Goal: Transaction & Acquisition: Purchase product/service

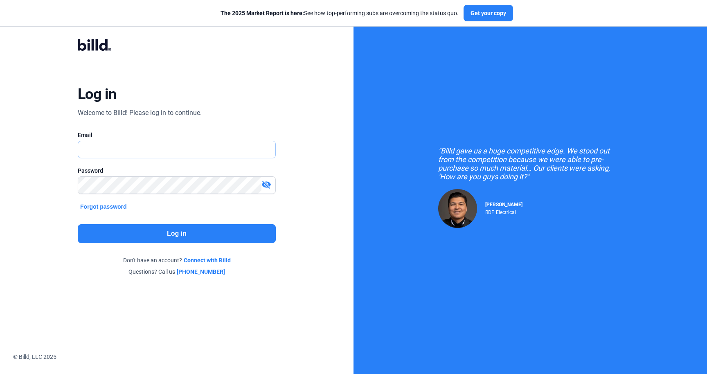
type input "[PERSON_NAME][EMAIL_ADDRESS][DOMAIN_NAME]"
click at [174, 231] on button "Log in" at bounding box center [177, 233] width 198 height 19
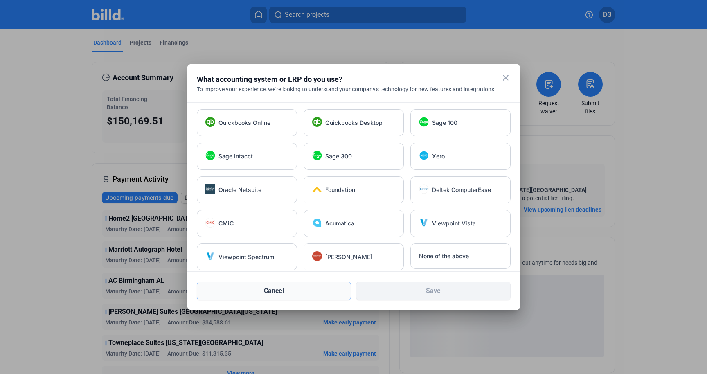
click at [264, 289] on button "Cancel" at bounding box center [274, 291] width 155 height 19
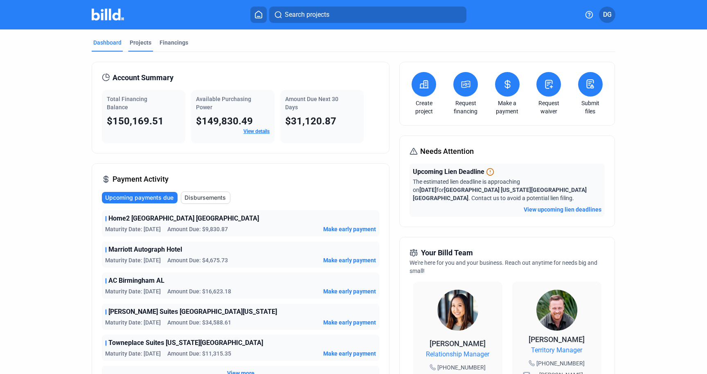
click at [133, 39] on div "Projects" at bounding box center [141, 42] width 22 height 8
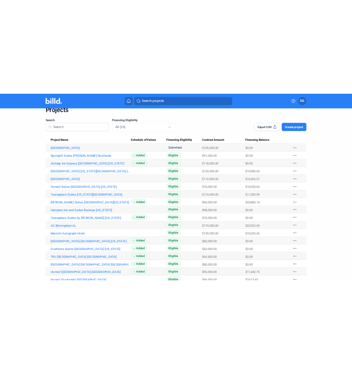
scroll to position [36, 0]
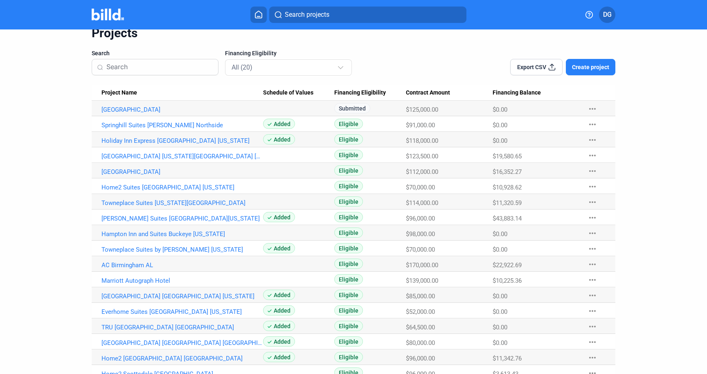
click at [339, 14] on button "Search projects" at bounding box center [367, 15] width 197 height 16
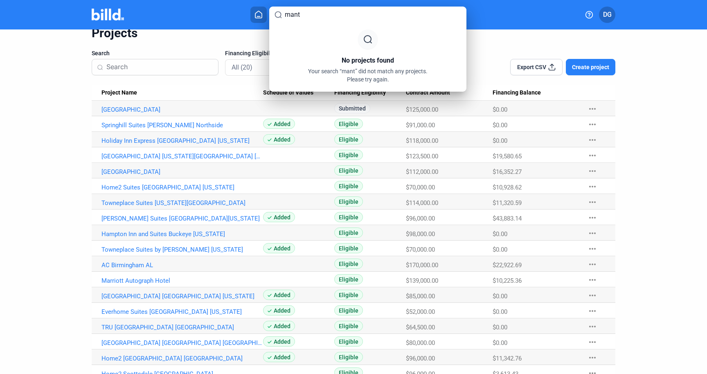
type input "mant"
click at [643, 156] on div at bounding box center [353, 187] width 707 height 374
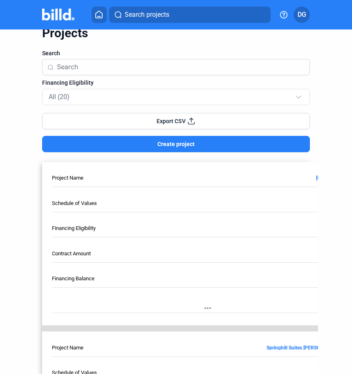
scroll to position [0, 0]
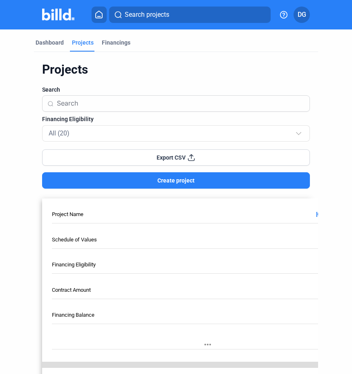
click at [168, 182] on span "Create project" at bounding box center [176, 180] width 37 height 8
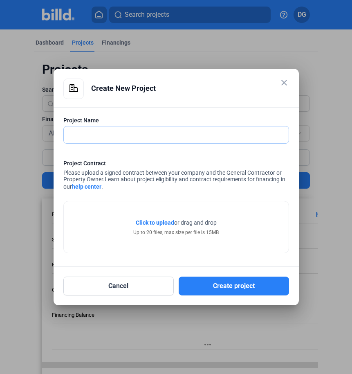
click at [77, 134] on input "text" at bounding box center [172, 134] width 216 height 17
type input "Woodsprings Manteca"
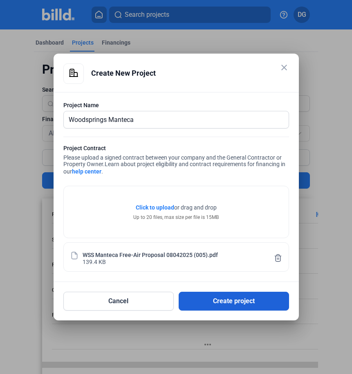
click at [228, 303] on button "Create project" at bounding box center [234, 301] width 111 height 19
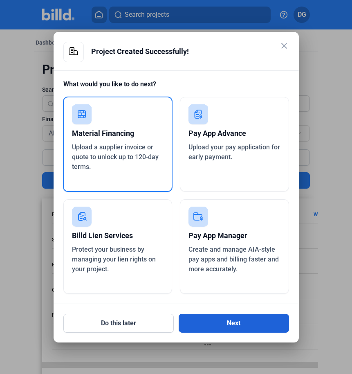
click at [221, 326] on button "Next" at bounding box center [234, 323] width 111 height 19
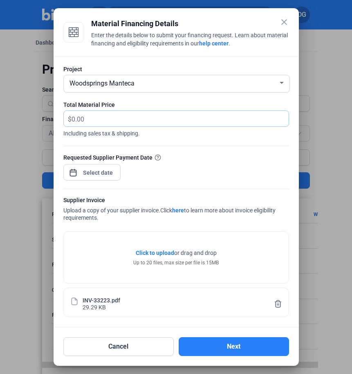
click at [117, 118] on input "text" at bounding box center [176, 119] width 208 height 16
click at [72, 117] on input "text" at bounding box center [176, 119] width 208 height 16
paste input "10,153.54"
type input "10,153.54"
click at [92, 173] on div "close Material Financing Details Enter the details below to submit your financi…" at bounding box center [176, 187] width 352 height 374
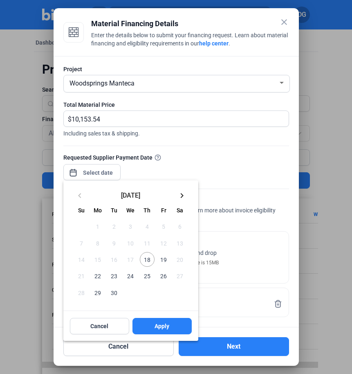
click at [165, 262] on span "19" at bounding box center [163, 259] width 15 height 15
click at [232, 168] on div at bounding box center [176, 187] width 352 height 374
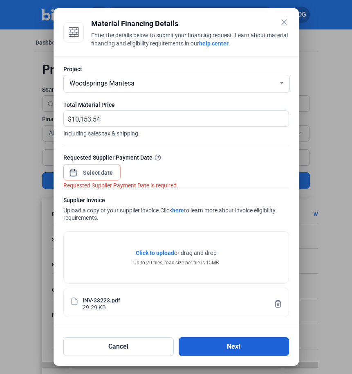
click at [225, 351] on button "Next" at bounding box center [234, 346] width 111 height 19
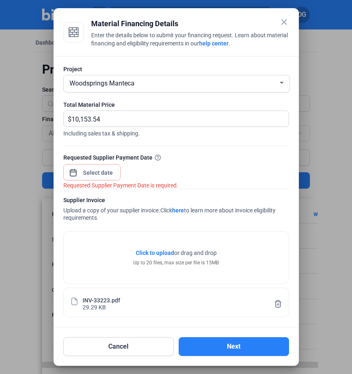
click at [90, 174] on div "close Material Financing Details Enter the details below to submit your financi…" at bounding box center [176, 187] width 352 height 374
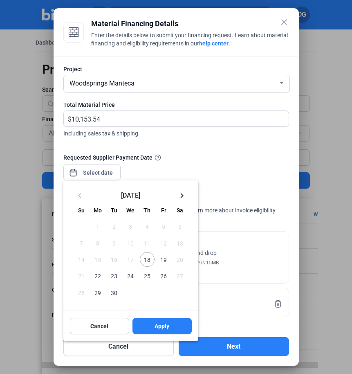
click at [95, 275] on span "22" at bounding box center [97, 275] width 15 height 15
click at [150, 323] on button "Apply" at bounding box center [162, 326] width 59 height 16
type input "[DATE]"
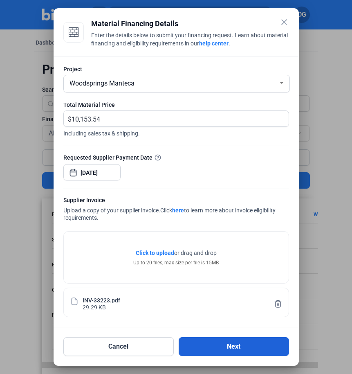
click at [241, 346] on button "Next" at bounding box center [234, 346] width 111 height 19
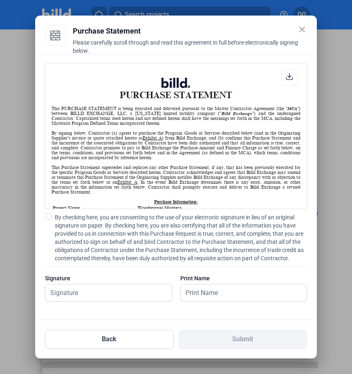
scroll to position [0, 0]
click at [49, 215] on span at bounding box center [48, 216] width 7 height 7
click at [0, 0] on input "By checking here, you are consenting to the use of your electronic signature in…" at bounding box center [0, 0] width 0 height 0
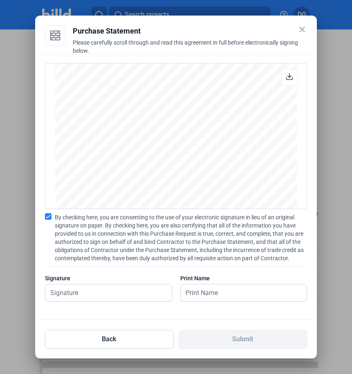
scroll to position [618, 0]
click at [97, 297] on input "text" at bounding box center [104, 292] width 118 height 17
type input "[PERSON_NAME]"
click at [200, 294] on input "text" at bounding box center [240, 292] width 118 height 17
type input "[PERSON_NAME]"
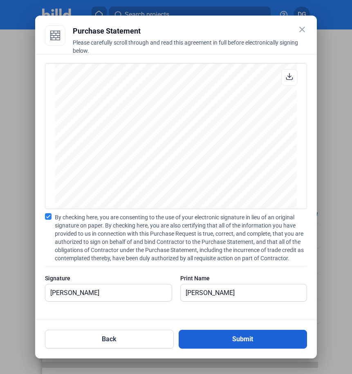
click at [240, 340] on button "Submit" at bounding box center [243, 339] width 129 height 19
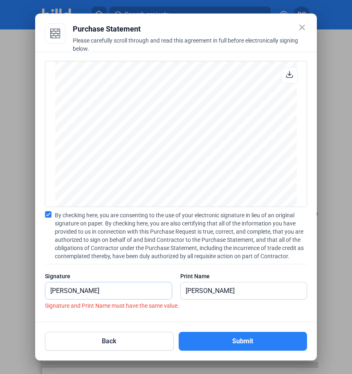
drag, startPoint x: 106, startPoint y: 292, endPoint x: 48, endPoint y: 289, distance: 58.2
click at [48, 289] on input "[PERSON_NAME]" at bounding box center [108, 290] width 126 height 17
type input "d"
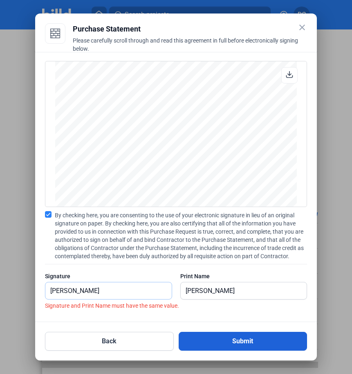
type input "[PERSON_NAME]"
click at [233, 343] on button "Submit" at bounding box center [243, 341] width 129 height 19
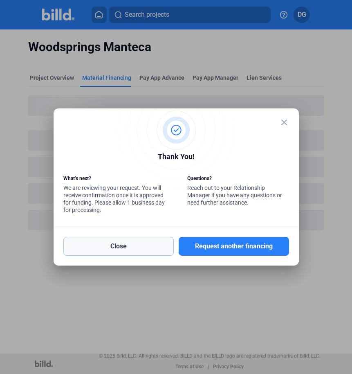
click at [108, 249] on button "Close" at bounding box center [118, 246] width 111 height 19
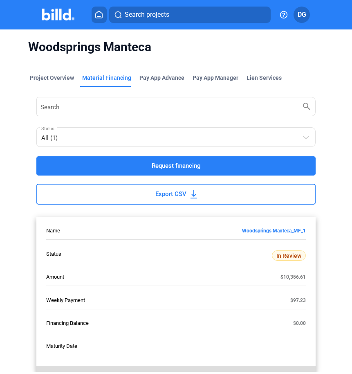
click at [97, 15] on icon at bounding box center [99, 15] width 8 height 8
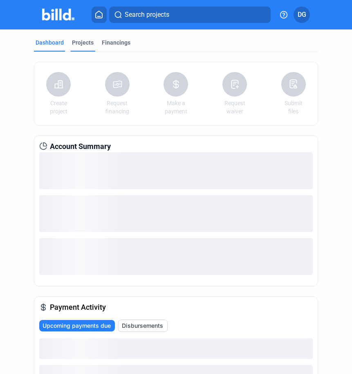
click at [83, 41] on div "Projects" at bounding box center [83, 42] width 22 height 8
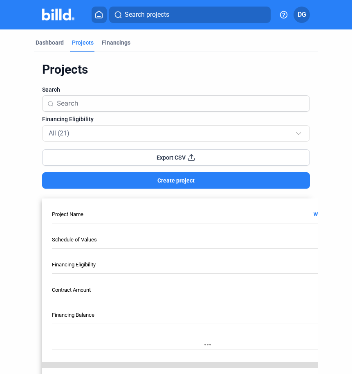
click at [104, 105] on input at bounding box center [125, 103] width 136 height 17
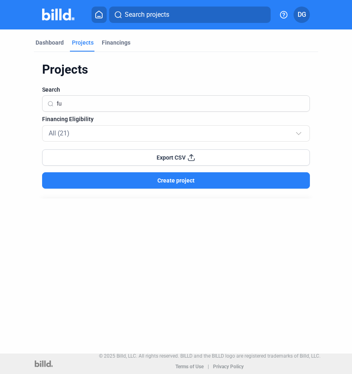
type input "f"
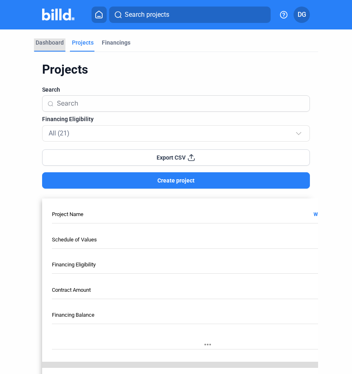
click at [47, 43] on div "Dashboard" at bounding box center [50, 42] width 28 height 8
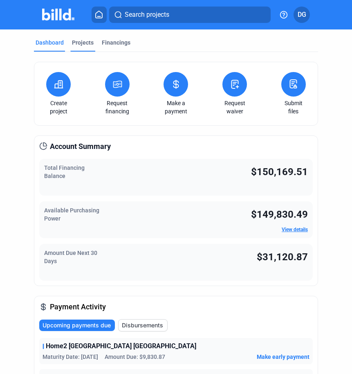
click at [83, 45] on div "Projects" at bounding box center [83, 42] width 22 height 8
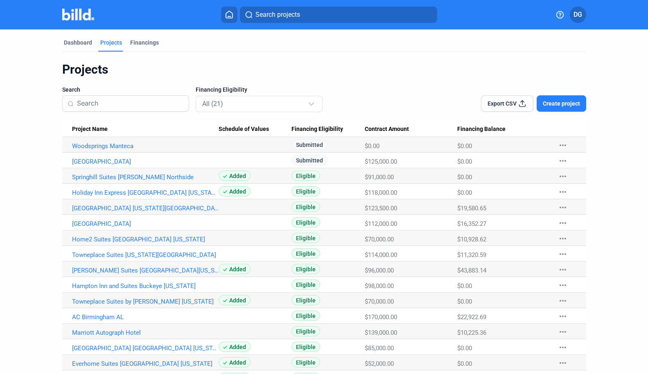
click at [113, 105] on input at bounding box center [130, 103] width 107 height 17
type input "v"
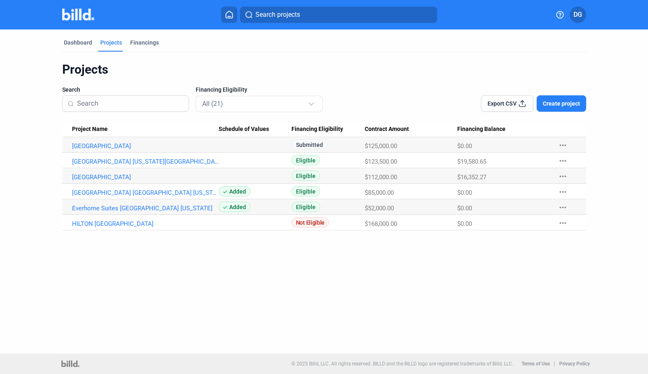
type input "f"
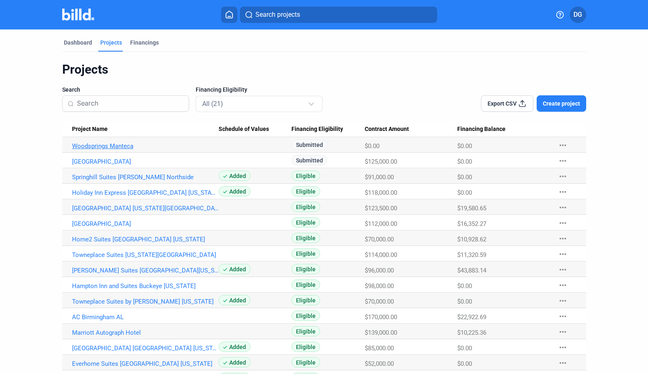
click at [108, 146] on link "Woodsprings Manteca" at bounding box center [145, 145] width 147 height 7
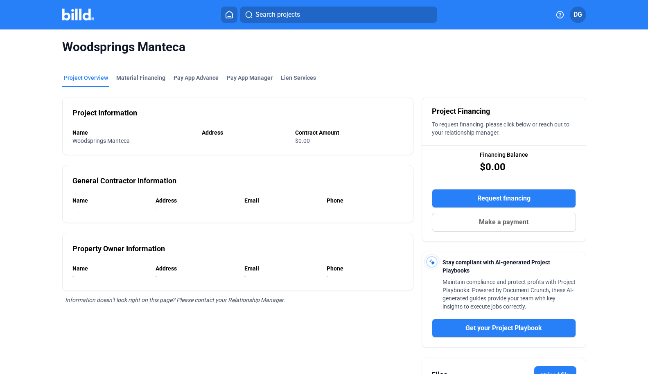
click at [228, 17] on icon at bounding box center [229, 15] width 8 height 8
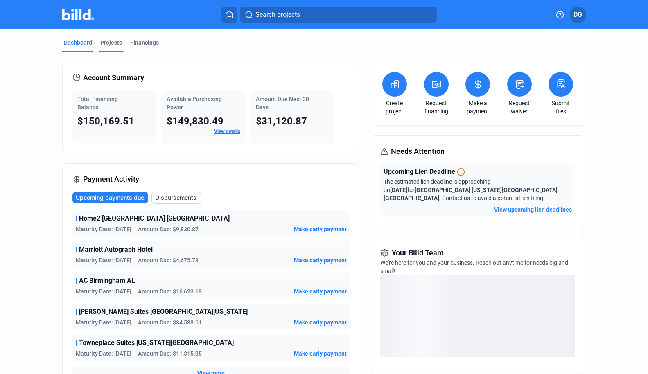
click at [107, 41] on div "Projects" at bounding box center [111, 42] width 22 height 8
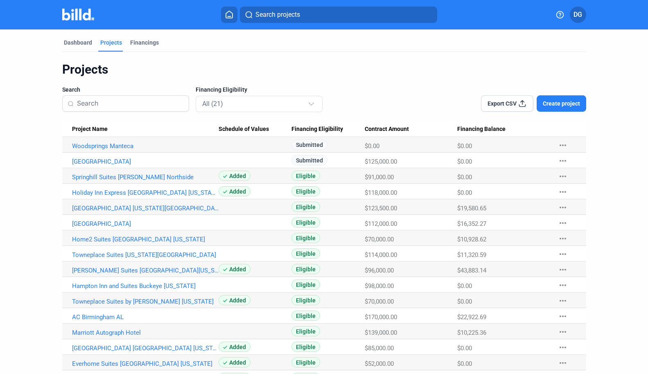
click at [562, 106] on span "Create project" at bounding box center [561, 103] width 37 height 8
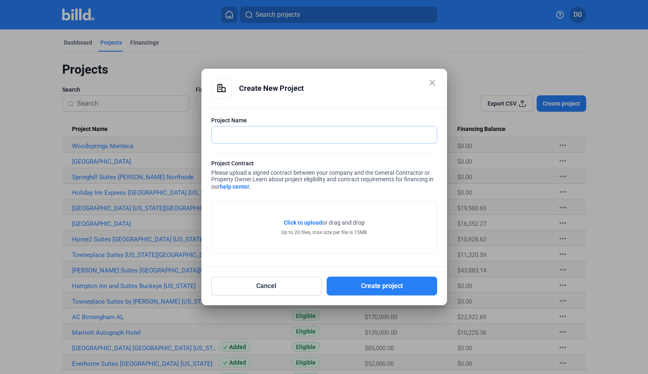
click at [232, 138] on input "text" at bounding box center [320, 134] width 216 height 17
click at [272, 138] on input "text" at bounding box center [324, 134] width 225 height 17
type input "Fuze at the [GEOGRAPHIC_DATA]"
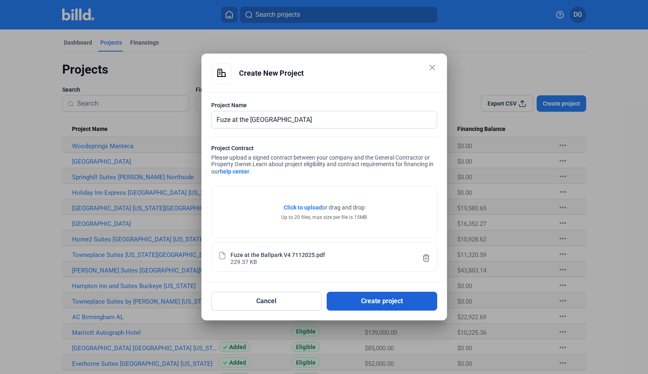
click at [371, 302] on button "Create project" at bounding box center [382, 301] width 111 height 19
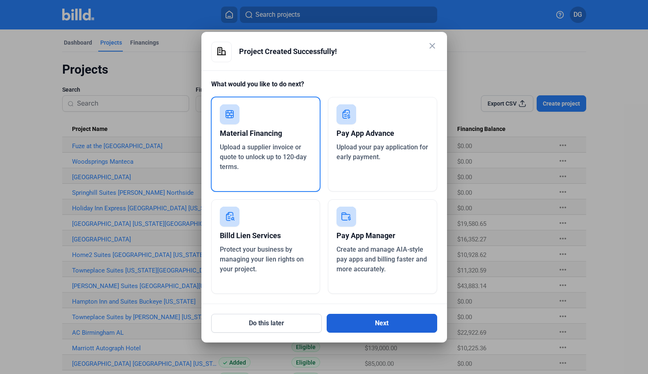
click at [372, 325] on button "Next" at bounding box center [382, 323] width 111 height 19
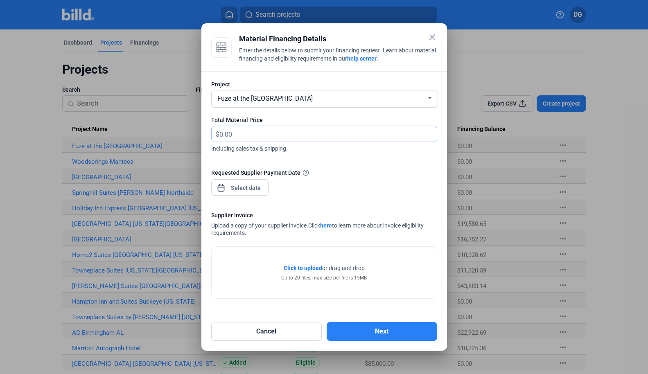
click at [244, 135] on input "text" at bounding box center [323, 134] width 208 height 16
click at [244, 135] on input "text" at bounding box center [327, 134] width 217 height 16
paste input "17,763.78"
type input "17,763.78"
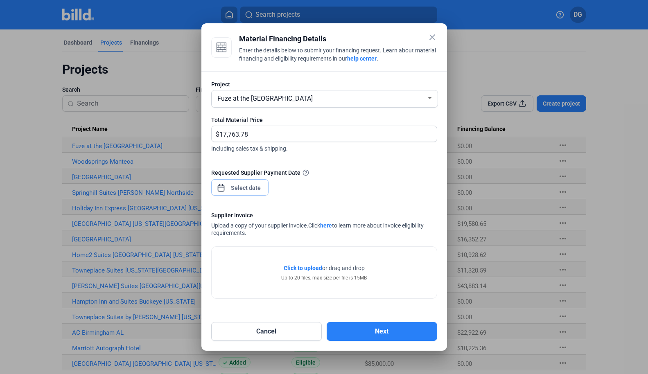
click at [240, 187] on div "close Material Financing Details Enter the details below to submit your financi…" at bounding box center [324, 187] width 648 height 374
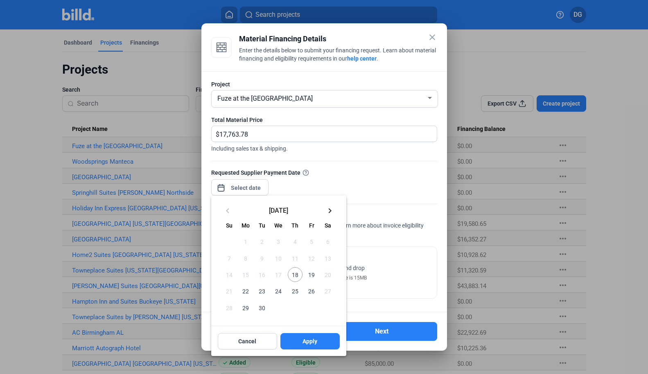
click at [246, 291] on span "22" at bounding box center [245, 291] width 15 height 15
click at [307, 341] on span "Apply" at bounding box center [309, 341] width 15 height 8
type input "[DATE]"
click at [309, 344] on span "Apply" at bounding box center [309, 341] width 15 height 8
click at [387, 172] on div at bounding box center [324, 187] width 648 height 374
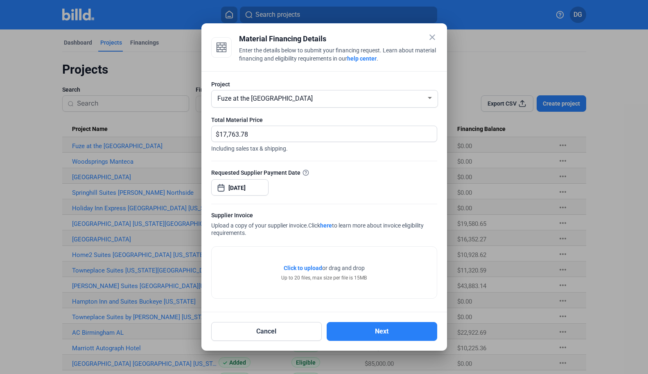
click at [311, 268] on span "Click to upload" at bounding box center [303, 268] width 38 height 7
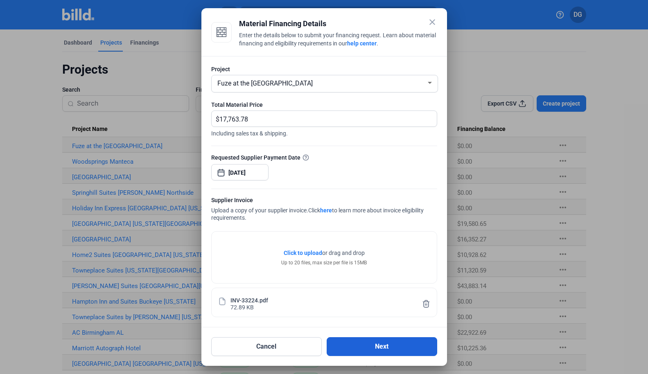
click at [366, 347] on button "Next" at bounding box center [382, 346] width 111 height 19
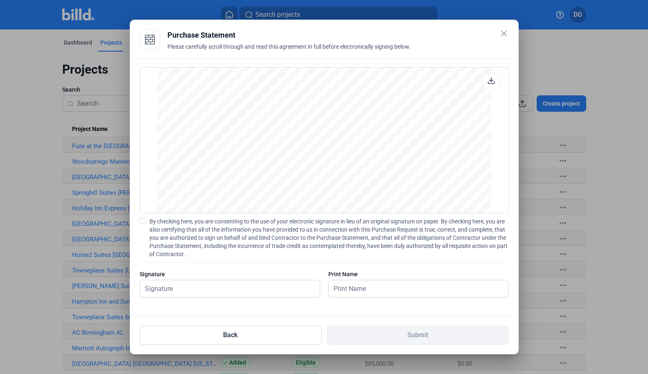
scroll to position [530, 0]
click at [143, 221] on span at bounding box center [143, 220] width 7 height 7
click at [0, 0] on input "By checking here, you are consenting to the use of your electronic signature in…" at bounding box center [0, 0] width 0 height 0
click at [177, 290] on input "text" at bounding box center [230, 288] width 180 height 17
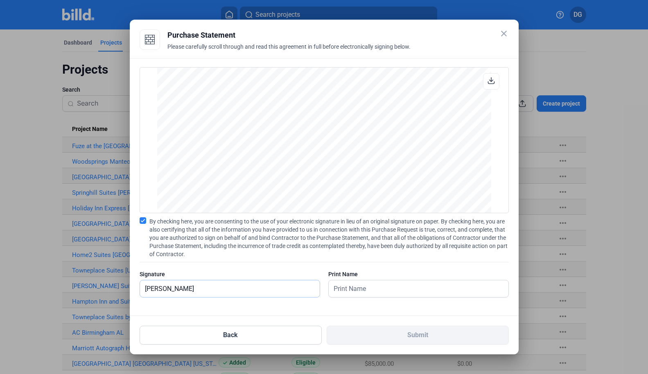
type input "[PERSON_NAME]"
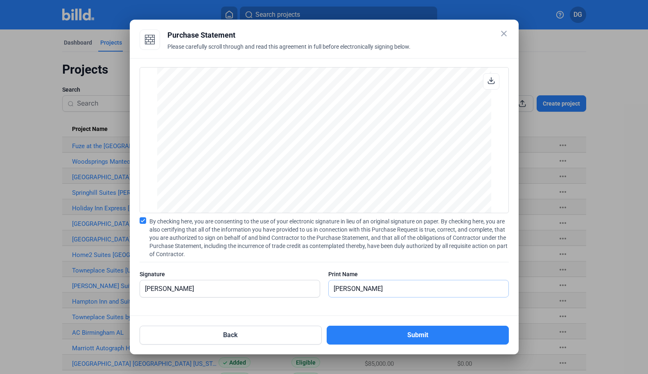
type input "[PERSON_NAME]"
click at [290, 309] on div "PURCHASE STATEMENT This PURCHASE STATEMENT is being executed and delivered purs…" at bounding box center [324, 187] width 389 height 258
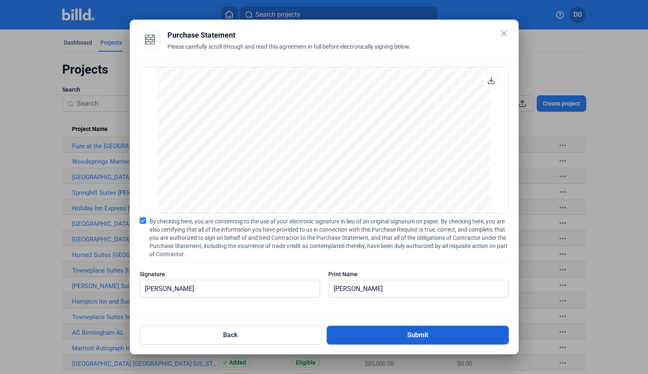
click at [435, 336] on button "Submit" at bounding box center [418, 335] width 182 height 19
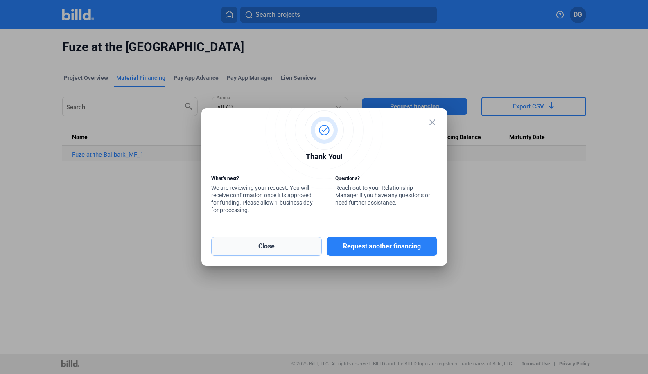
click at [256, 248] on button "Close" at bounding box center [266, 246] width 111 height 19
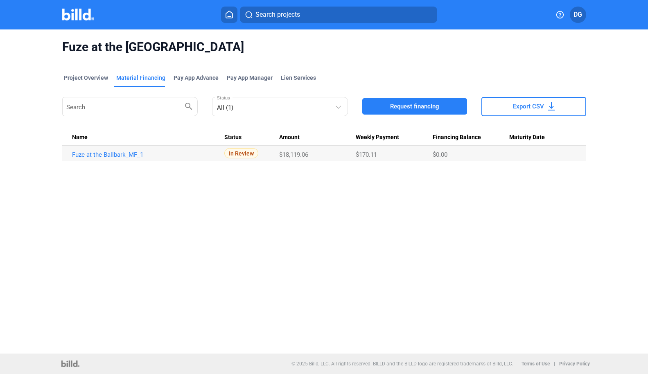
click at [228, 18] on icon at bounding box center [229, 14] width 7 height 7
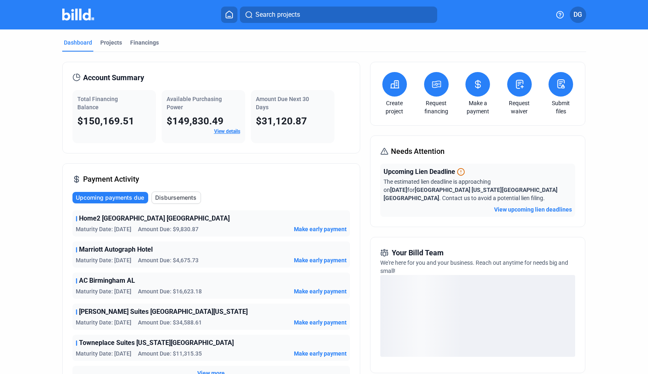
click at [284, 14] on span "Search projects" at bounding box center [277, 15] width 45 height 10
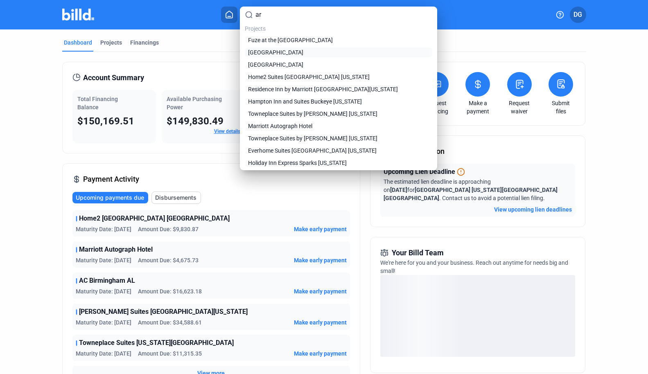
type input "ar"
click at [277, 50] on span "[GEOGRAPHIC_DATA]" at bounding box center [275, 52] width 55 height 8
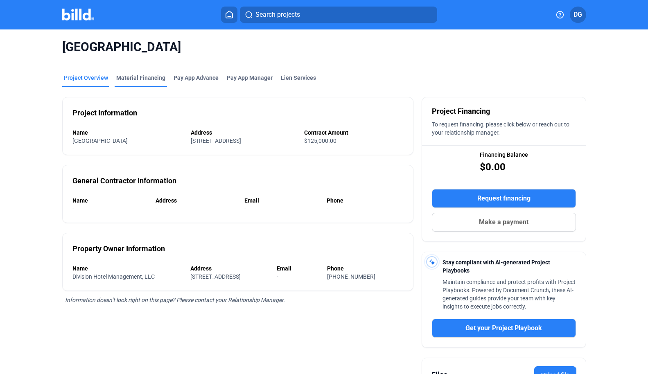
click at [136, 76] on div "Material Financing" at bounding box center [140, 78] width 49 height 8
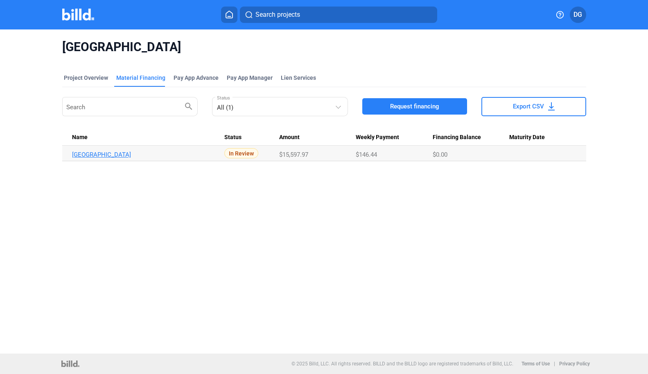
click at [122, 154] on link "[GEOGRAPHIC_DATA]" at bounding box center [145, 154] width 147 height 7
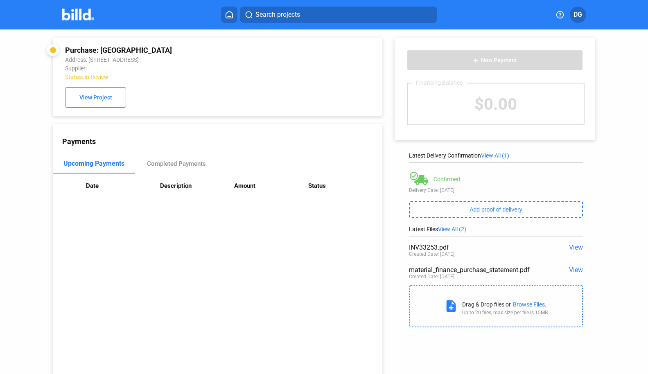
click at [75, 15] on img at bounding box center [78, 15] width 32 height 12
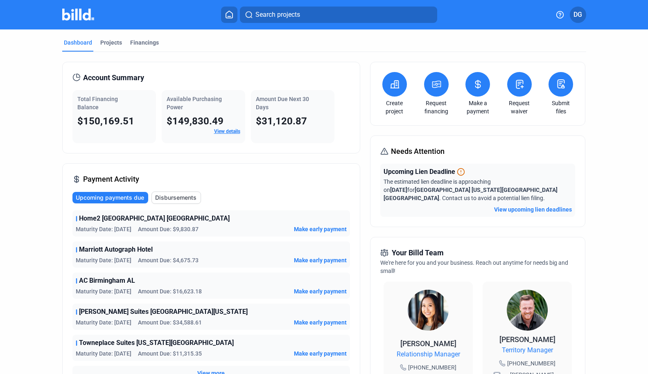
click at [528, 205] on button "View upcoming lien deadlines" at bounding box center [533, 209] width 78 height 8
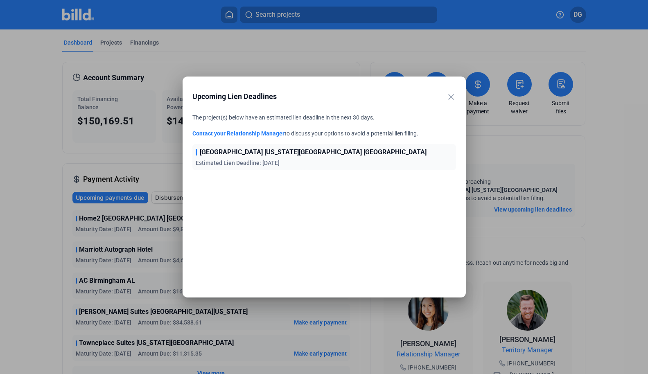
click at [250, 156] on span "[GEOGRAPHIC_DATA] [US_STATE][GEOGRAPHIC_DATA] [GEOGRAPHIC_DATA]" at bounding box center [313, 152] width 227 height 10
click at [24, 222] on div at bounding box center [324, 187] width 648 height 374
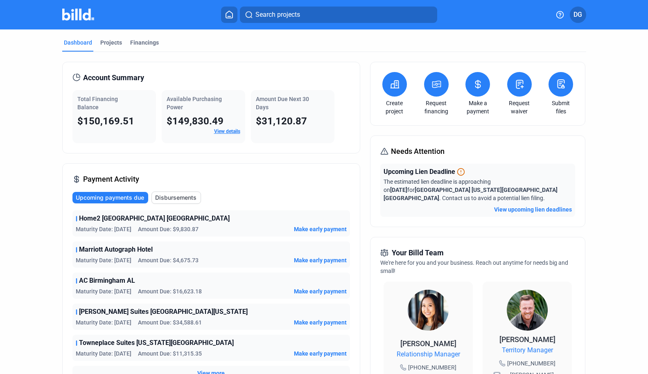
click at [311, 16] on button "Search projects" at bounding box center [338, 15] width 197 height 16
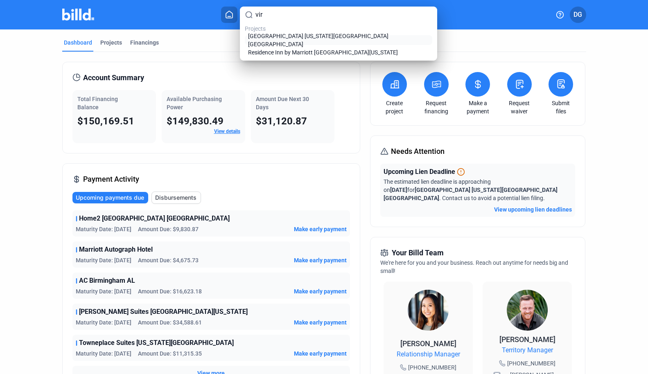
type input "vir"
click at [305, 43] on span "[GEOGRAPHIC_DATA] [US_STATE][GEOGRAPHIC_DATA] [GEOGRAPHIC_DATA]" at bounding box center [338, 40] width 181 height 16
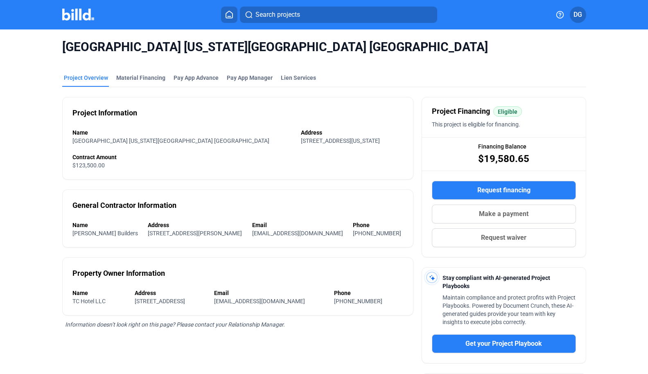
click at [225, 19] on button at bounding box center [229, 15] width 16 height 16
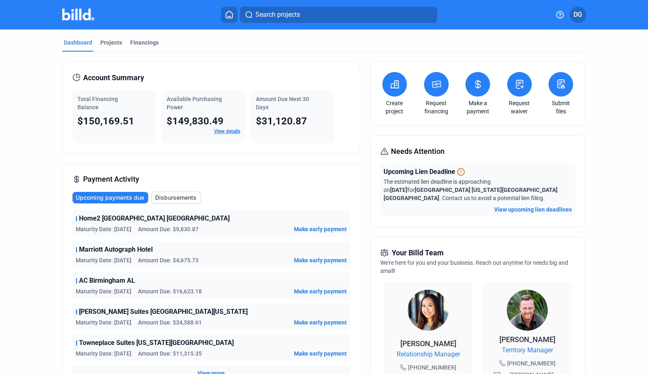
click at [532, 205] on button "View upcoming lien deadlines" at bounding box center [533, 209] width 78 height 8
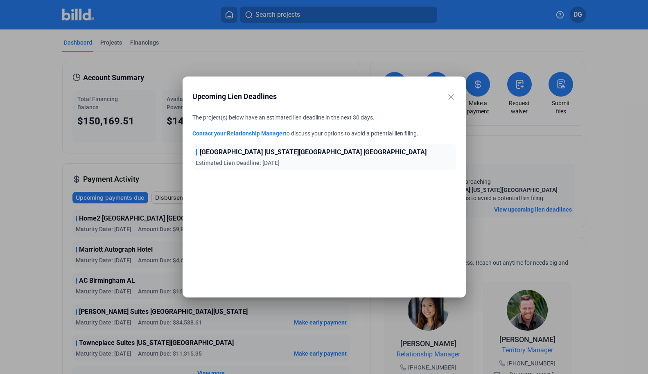
click at [246, 133] on link "Contact your Relationship Manager" at bounding box center [238, 133] width 92 height 7
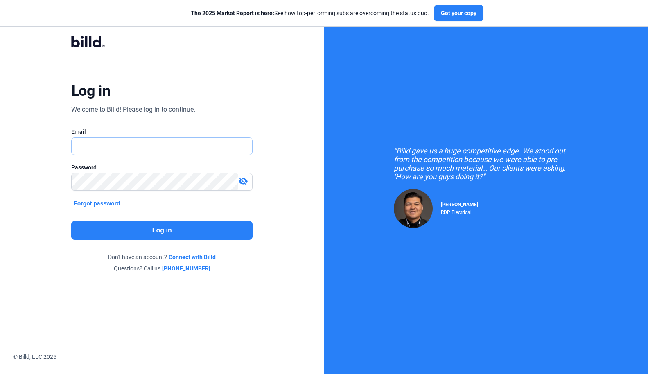
type input "[PERSON_NAME][EMAIL_ADDRESS][DOMAIN_NAME]"
click at [155, 235] on button "Log in" at bounding box center [161, 230] width 181 height 19
